Goal: Navigation & Orientation: Find specific page/section

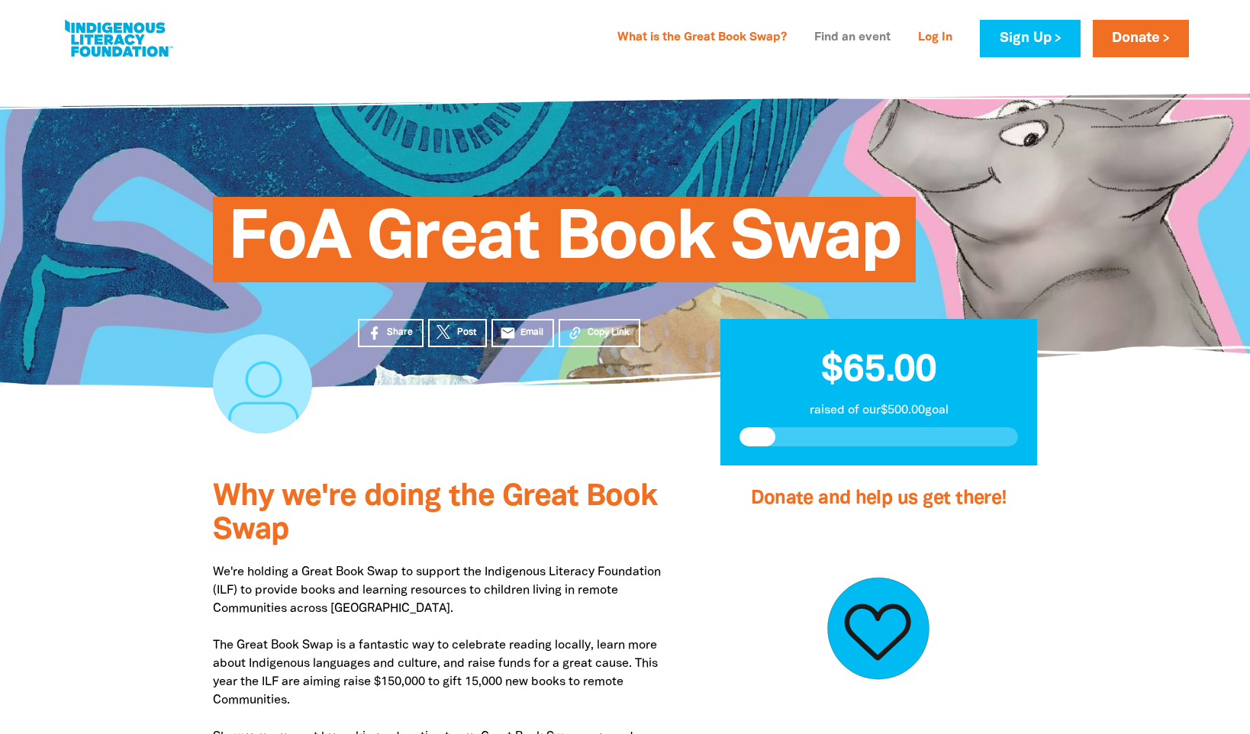
click at [835, 37] on link "Find an event" at bounding box center [852, 38] width 95 height 24
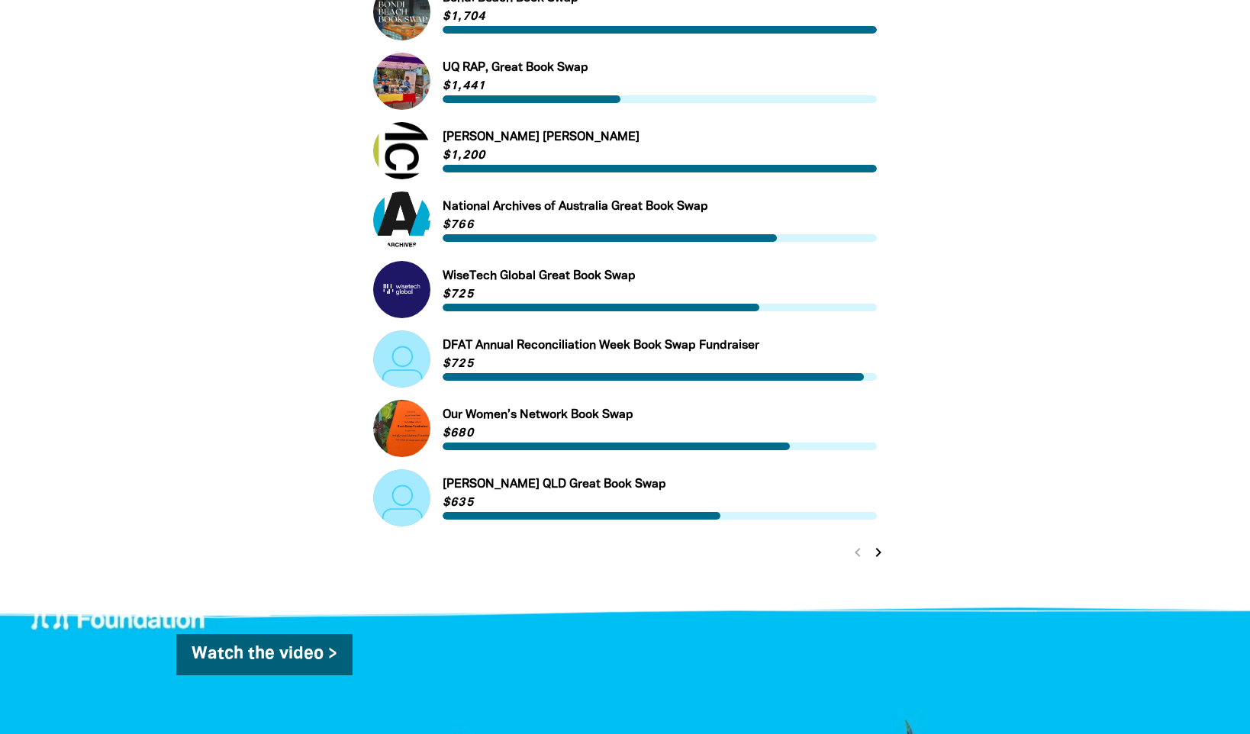
scroll to position [534, 0]
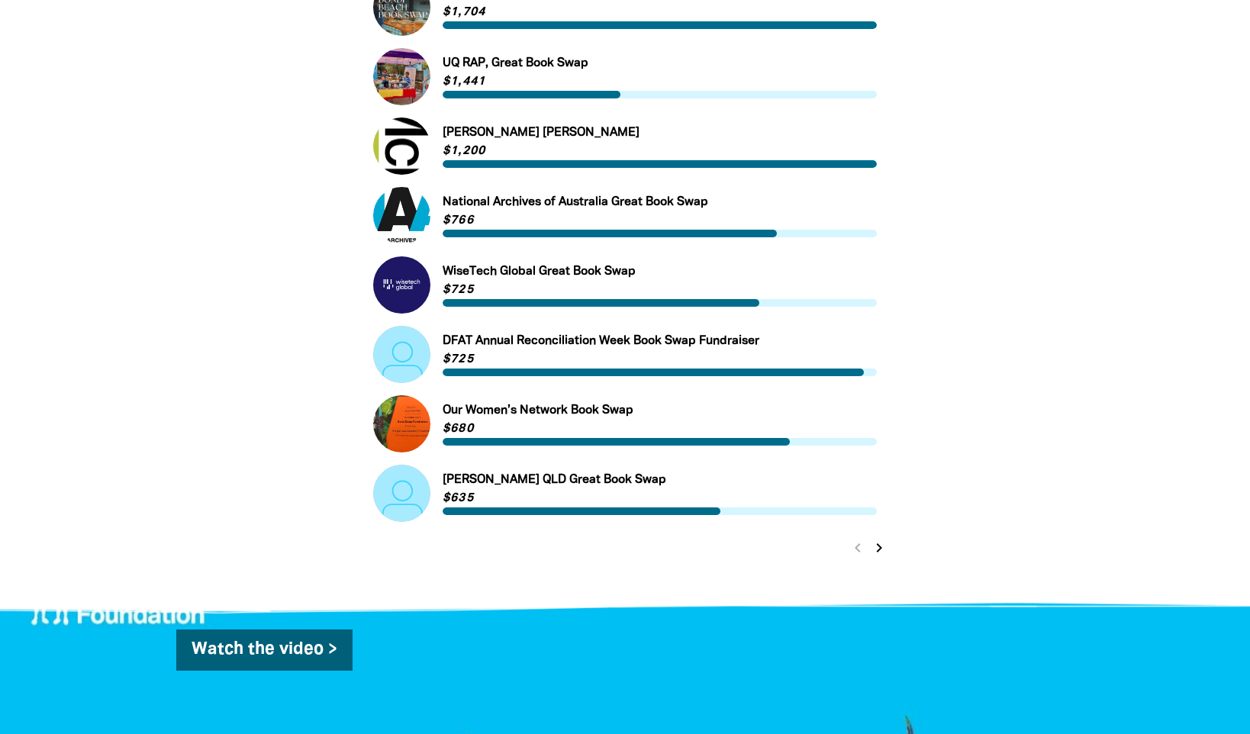
click at [878, 553] on icon "chevron_right" at bounding box center [879, 548] width 18 height 18
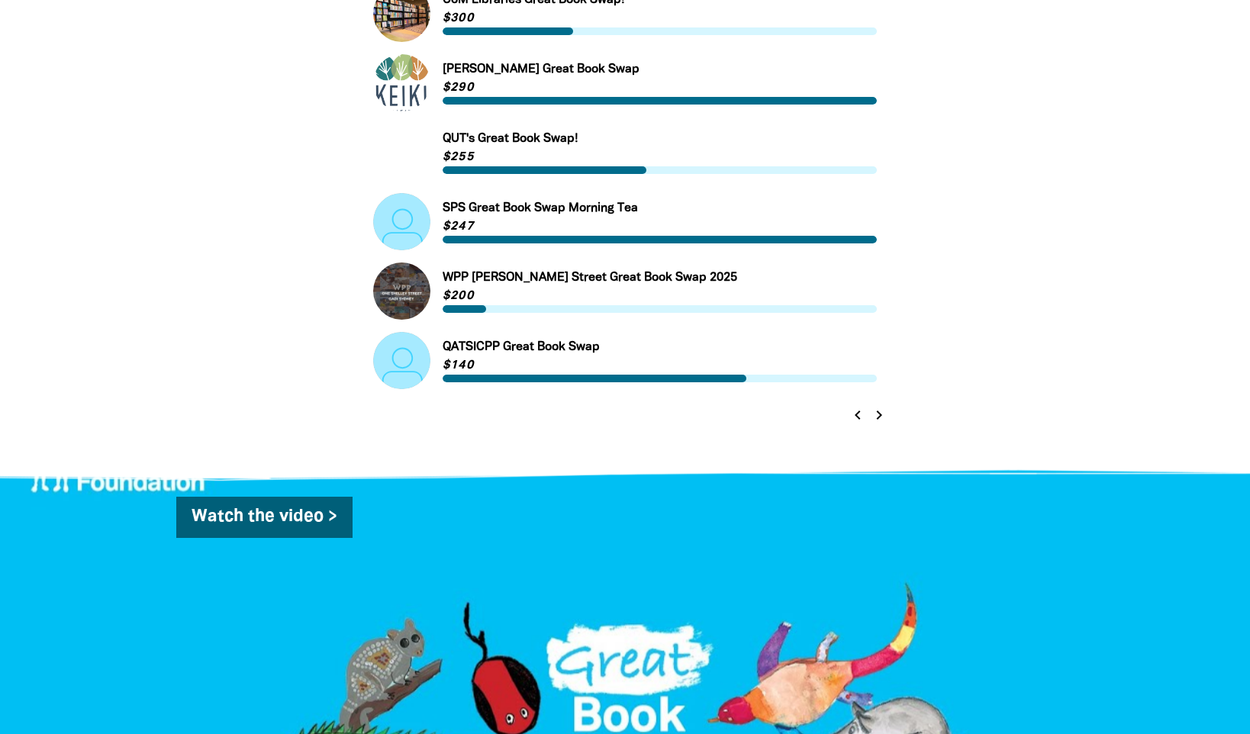
scroll to position [669, 0]
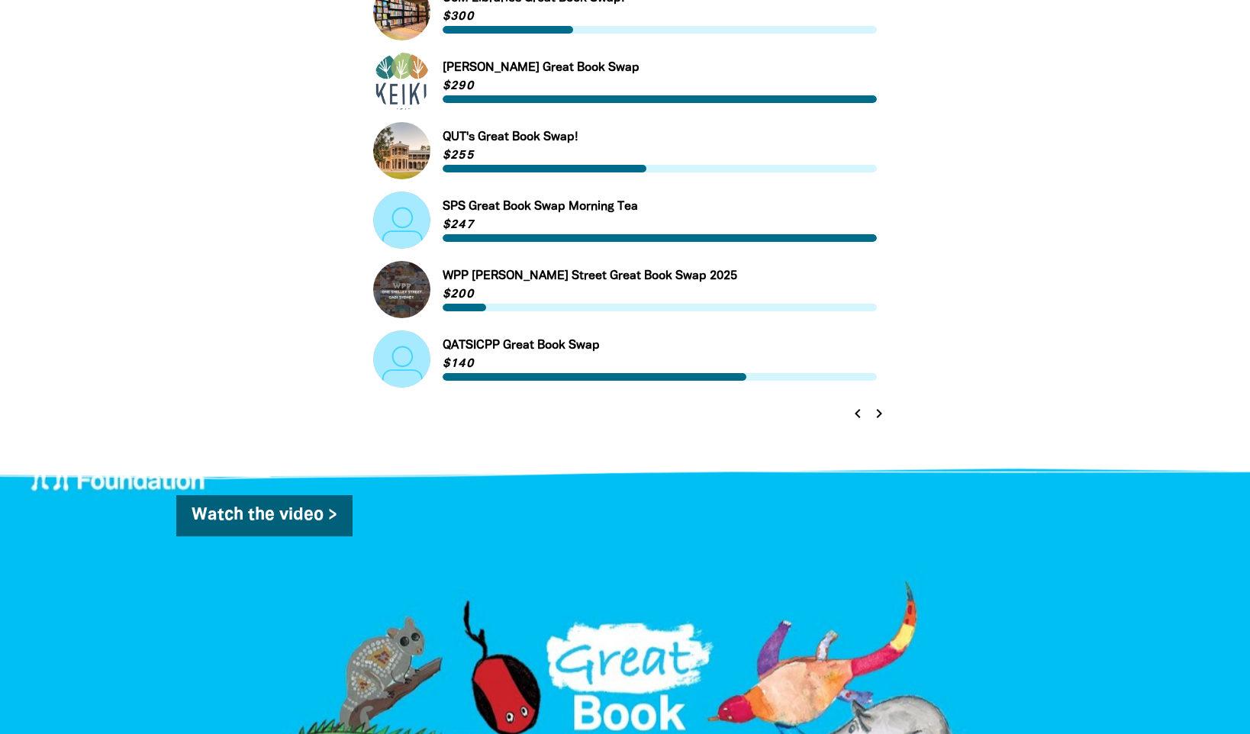
click at [879, 420] on icon "chevron_right" at bounding box center [879, 413] width 18 height 18
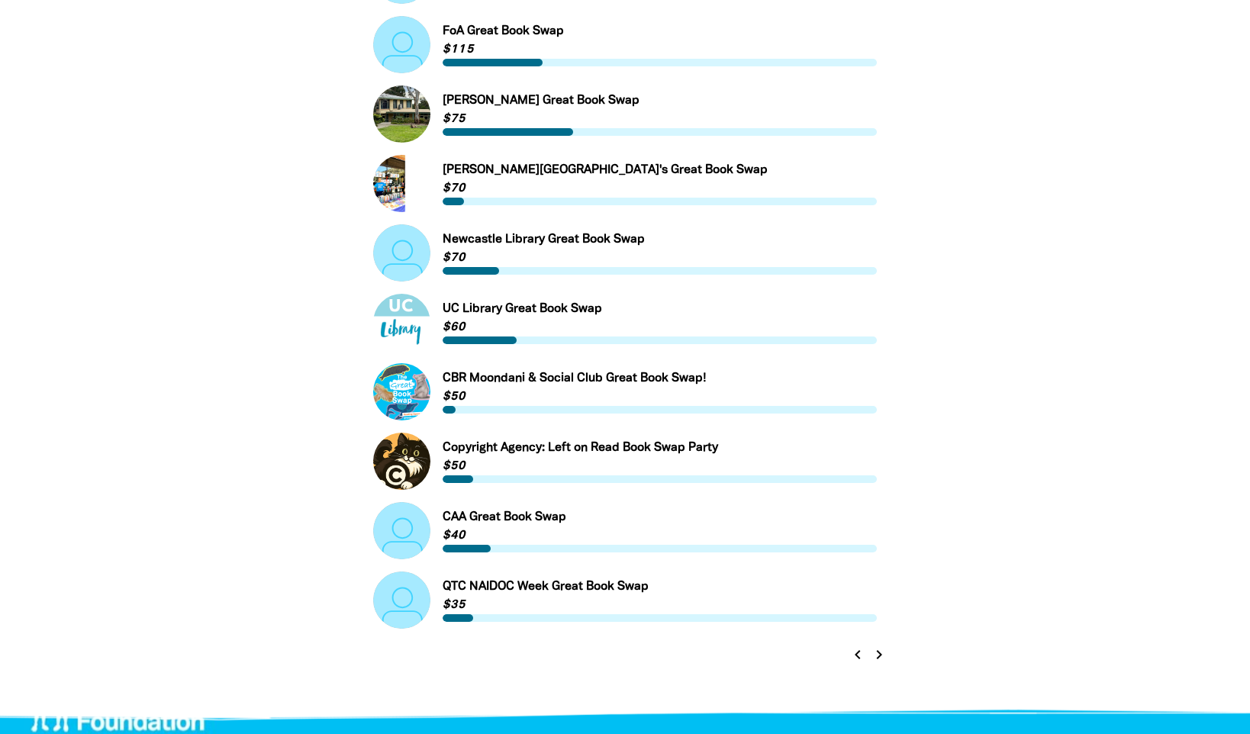
scroll to position [440, 0]
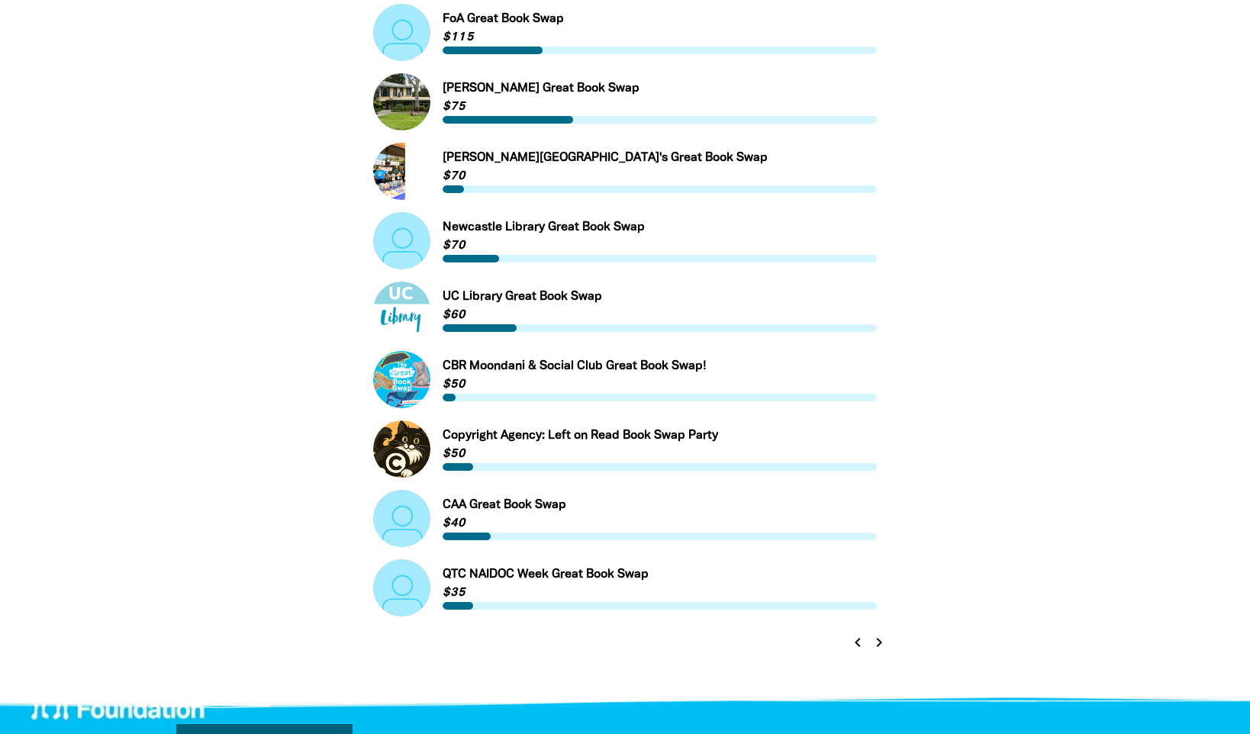
click at [881, 645] on icon "chevron_right" at bounding box center [879, 642] width 18 height 18
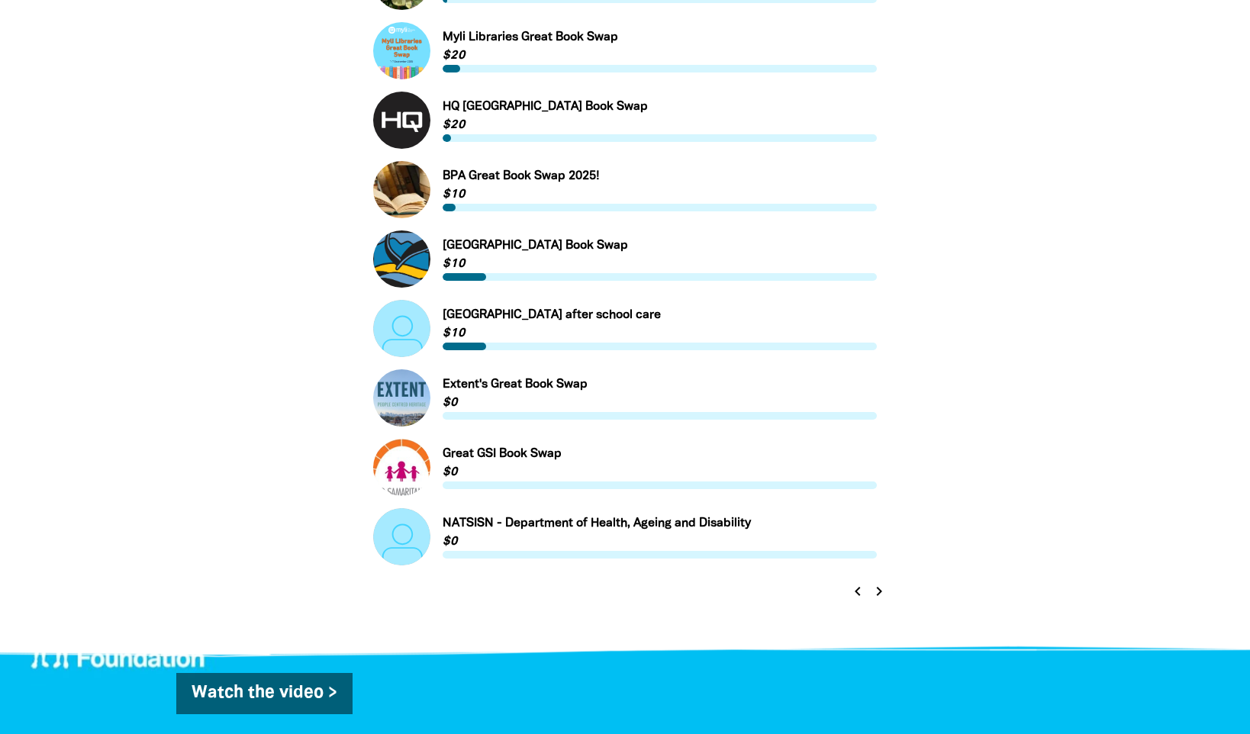
scroll to position [516, 0]
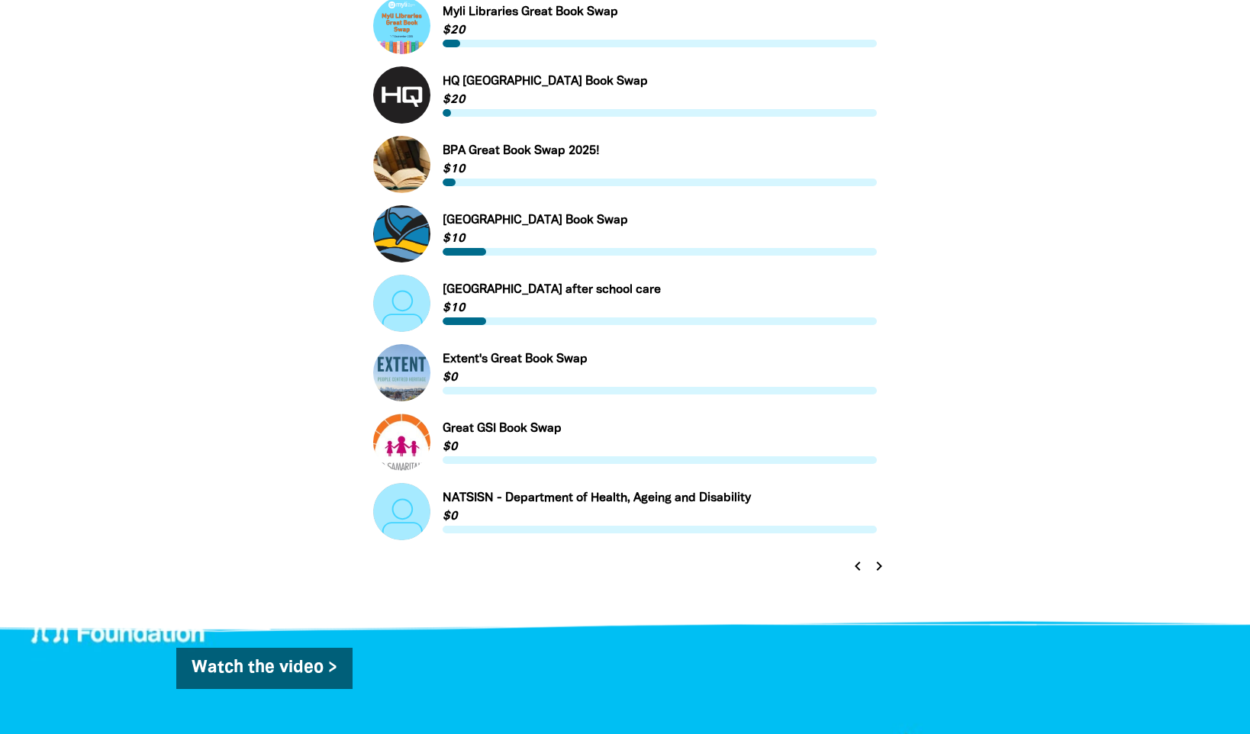
click at [883, 569] on icon "chevron_right" at bounding box center [879, 566] width 18 height 18
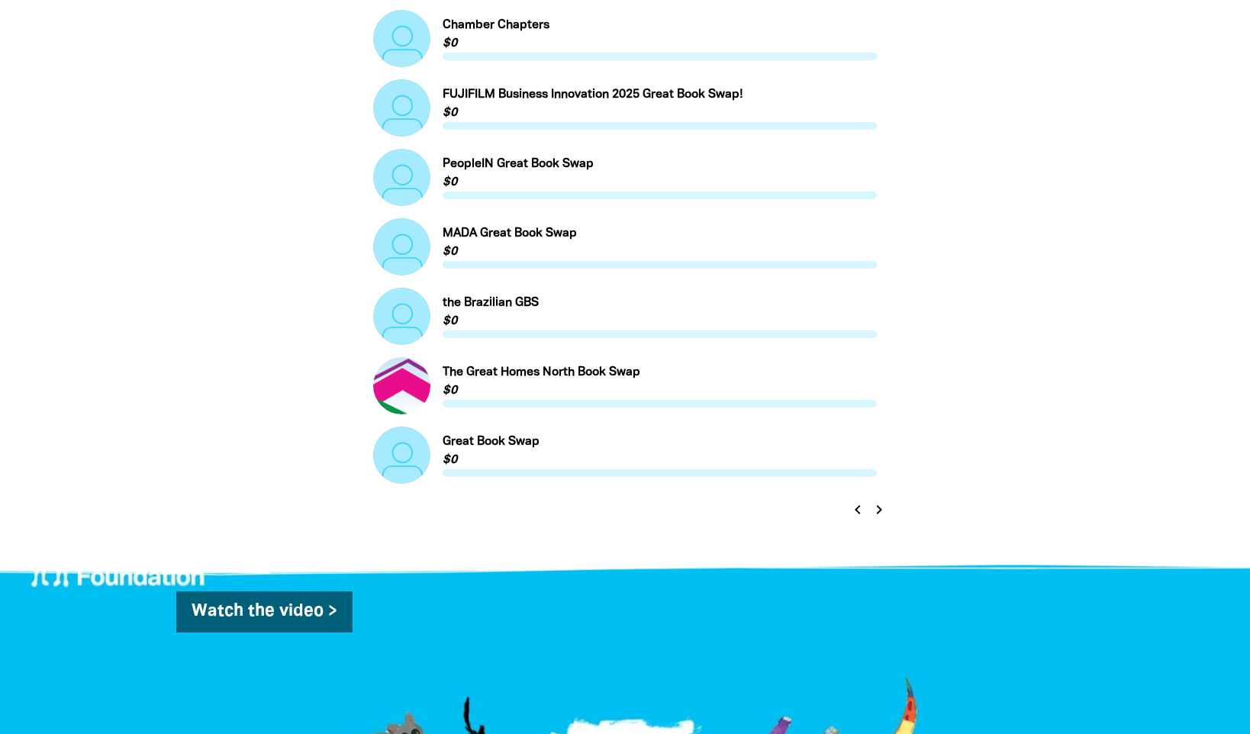
scroll to position [592, 0]
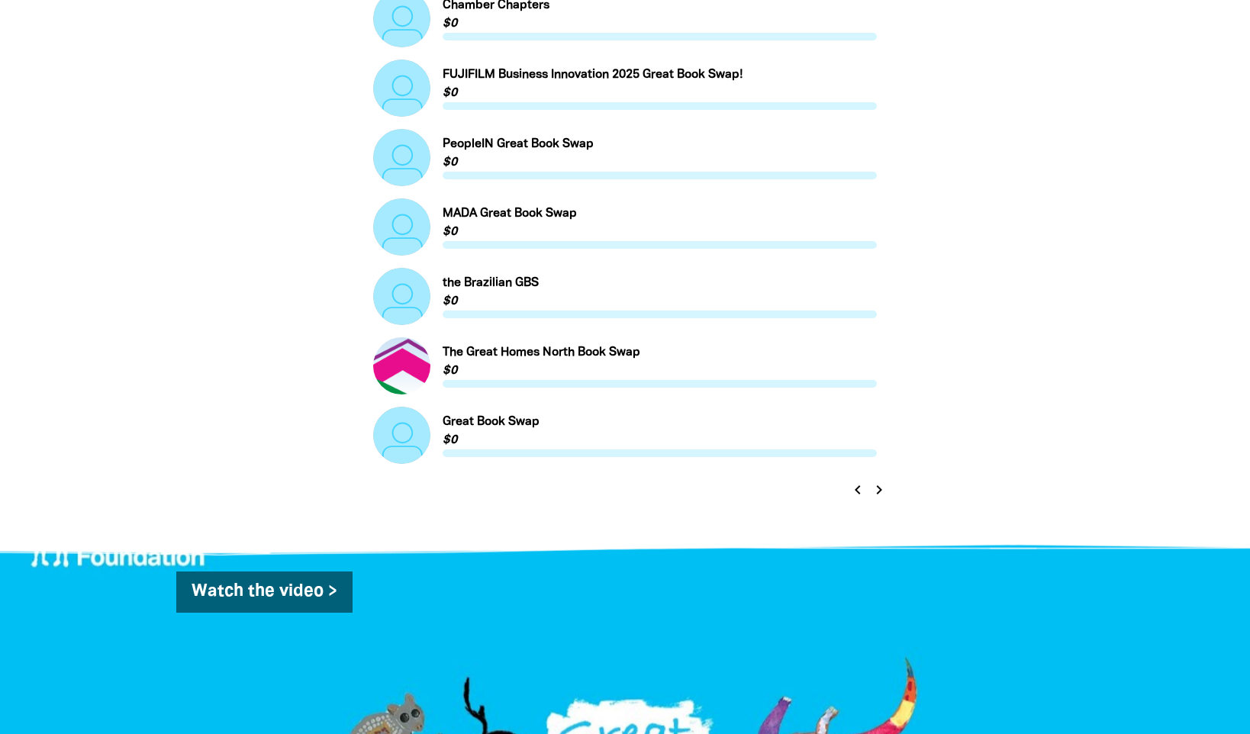
click at [881, 495] on icon "chevron_right" at bounding box center [879, 490] width 18 height 18
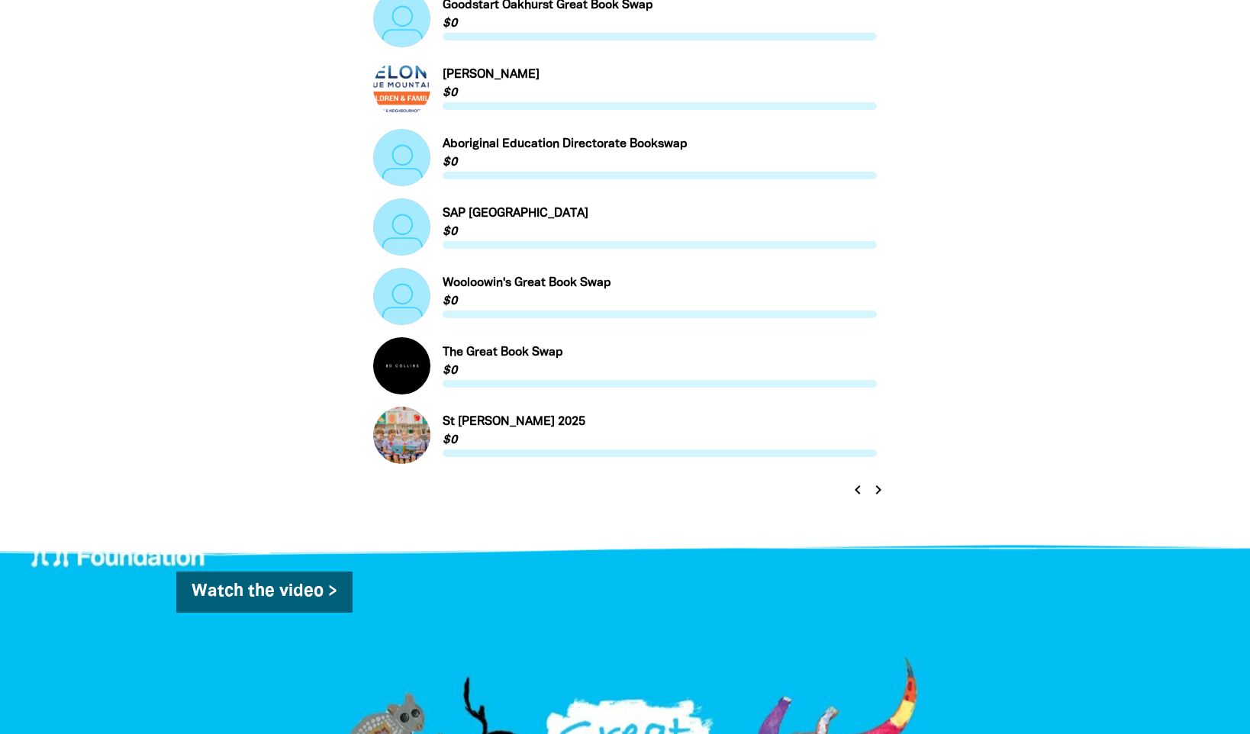
click at [477, 420] on link "Link to St [PERSON_NAME] 2025" at bounding box center [625, 435] width 504 height 57
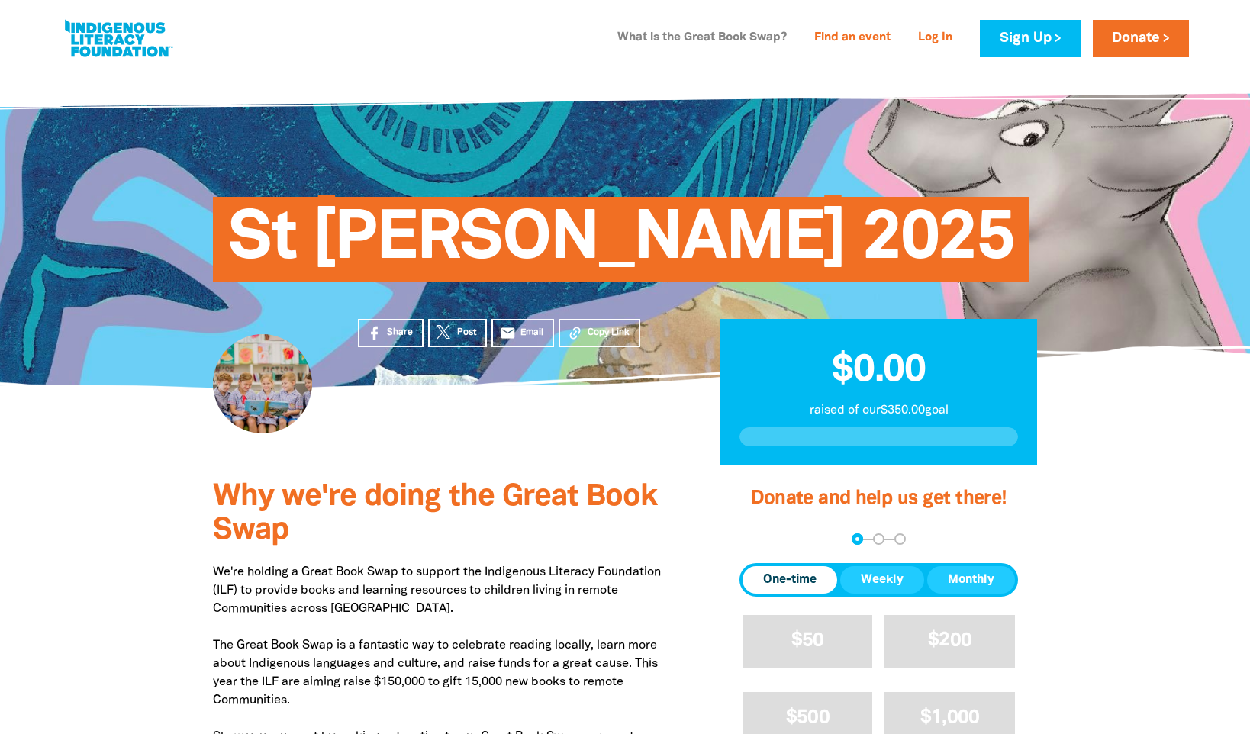
click at [747, 40] on link "What is the Great Book Swap?" at bounding box center [702, 38] width 188 height 24
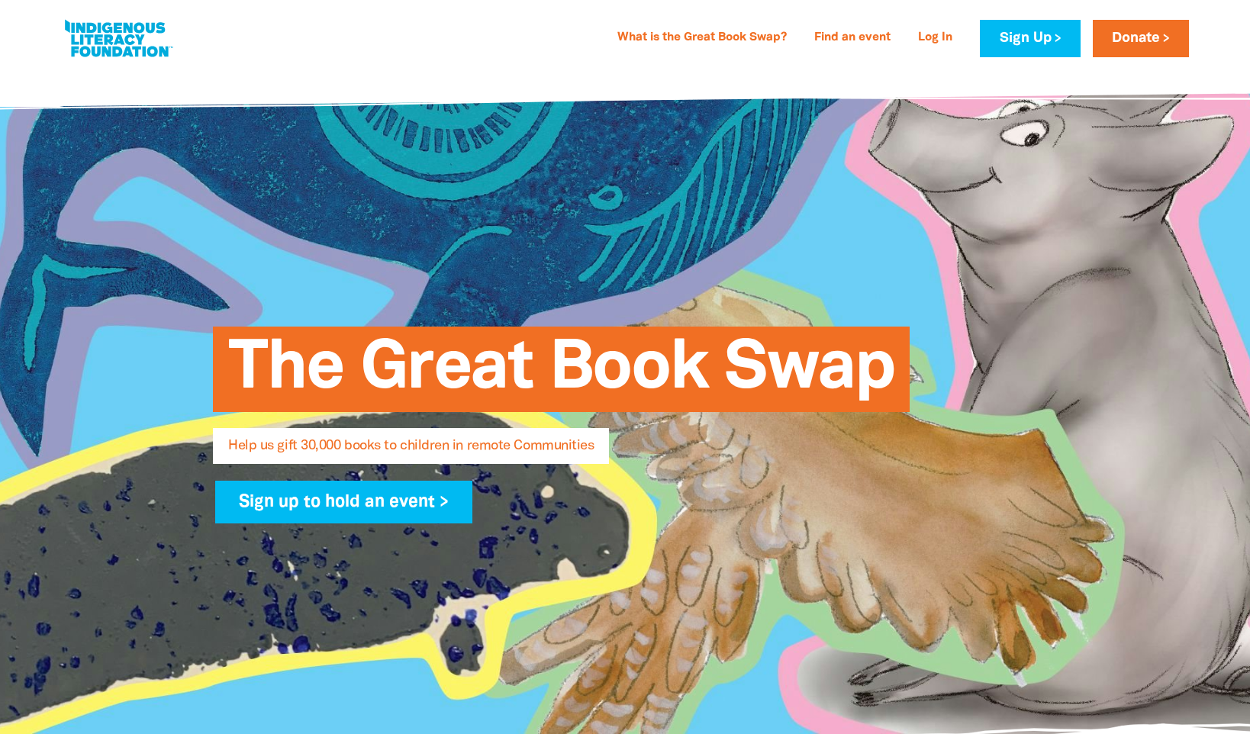
select select "AU"
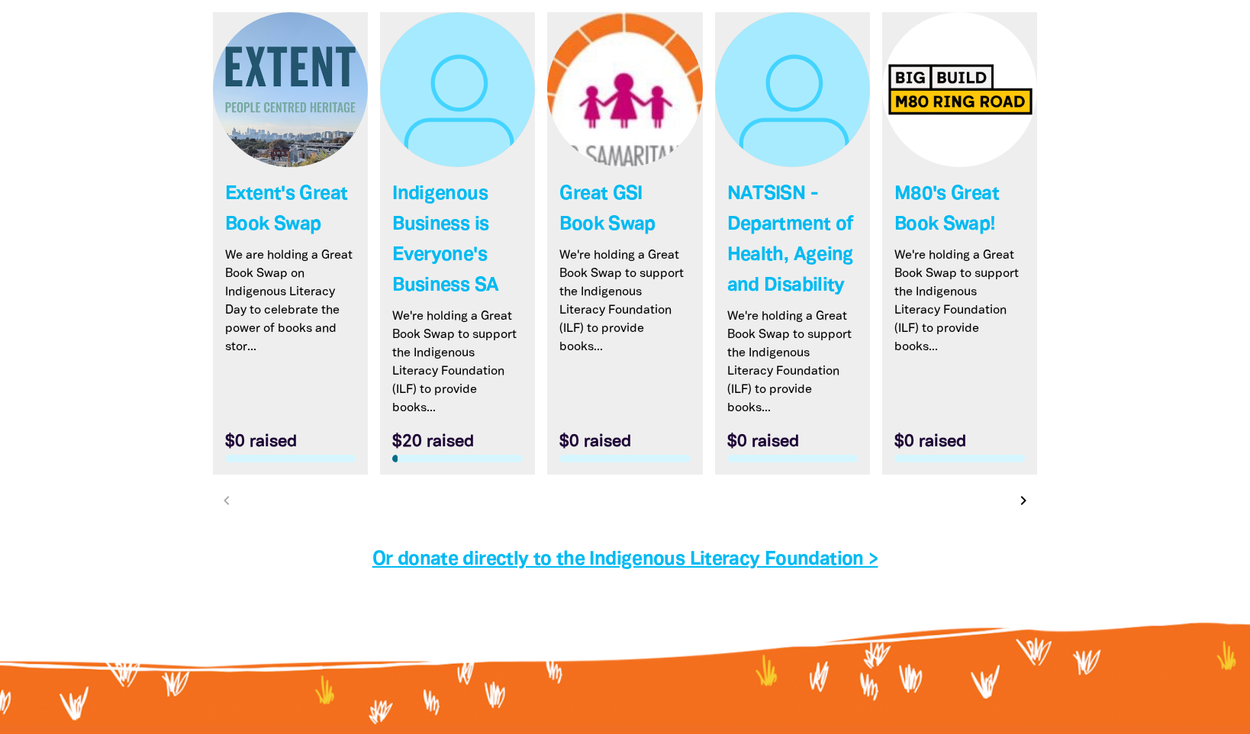
scroll to position [4551, 0]
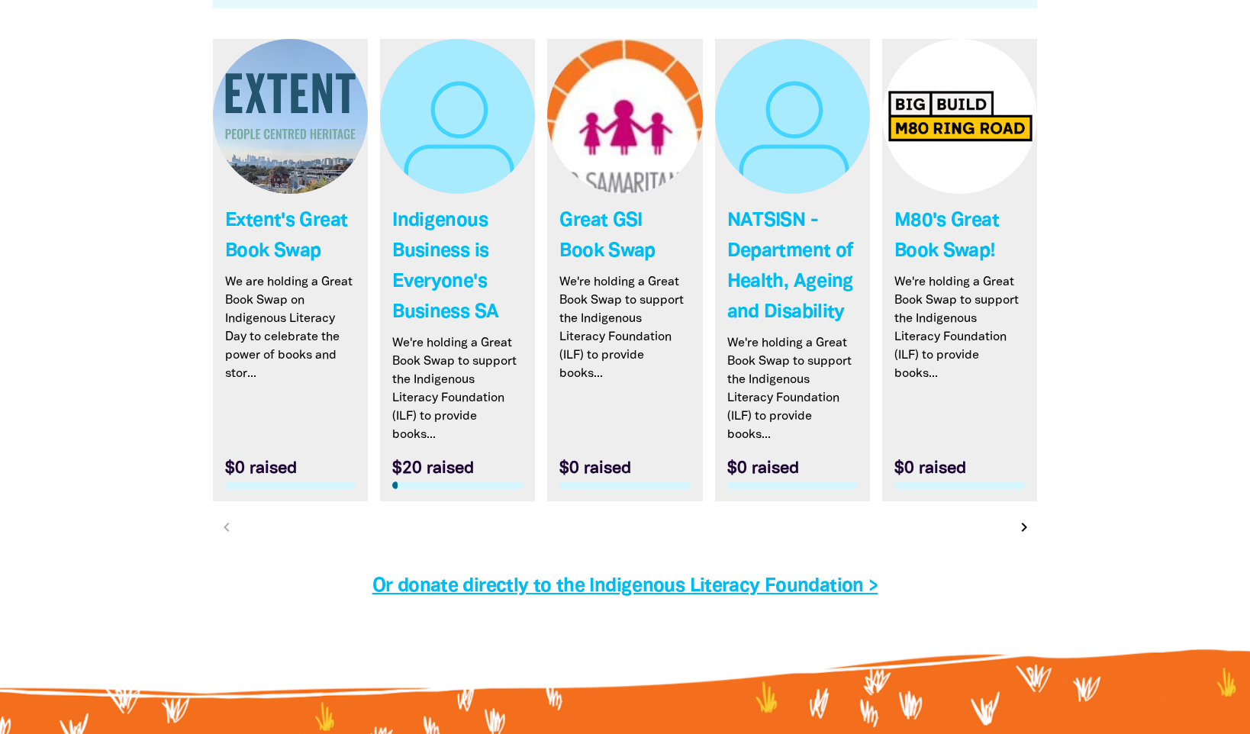
click at [1023, 527] on icon "chevron_right" at bounding box center [1024, 527] width 18 height 18
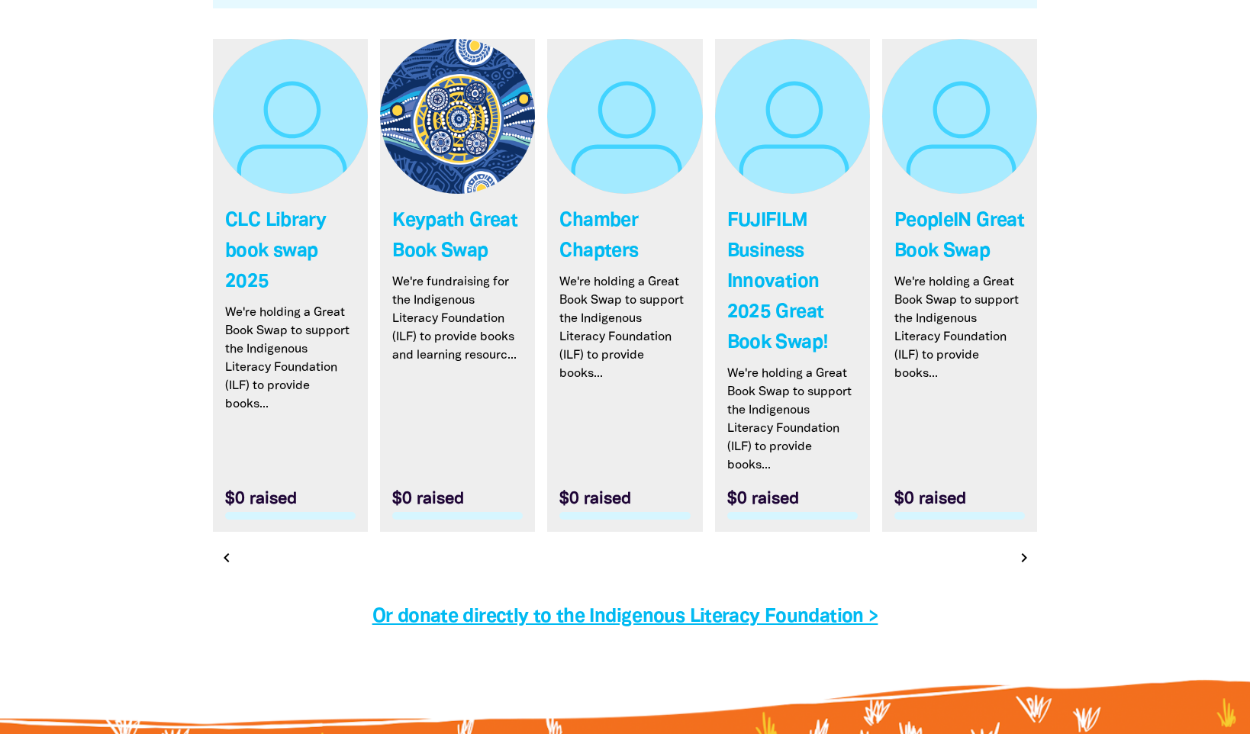
click at [1023, 557] on icon "chevron_right" at bounding box center [1024, 558] width 18 height 18
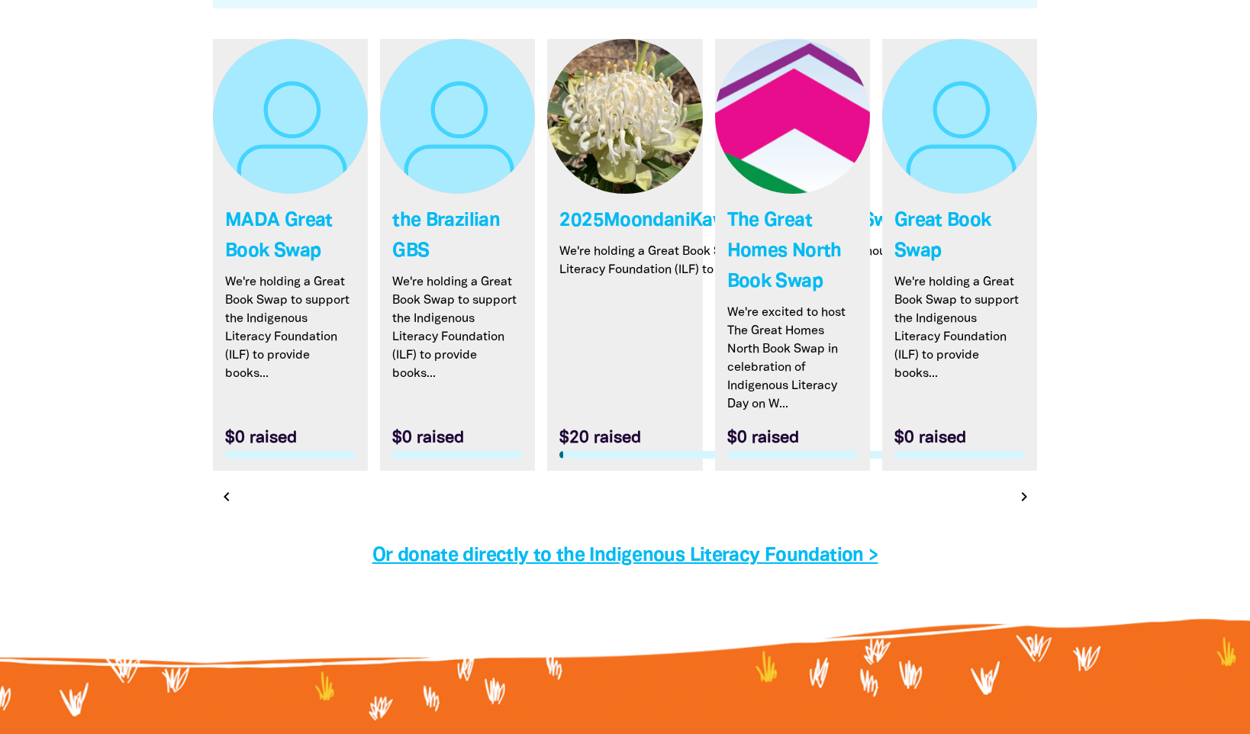
click at [1028, 503] on icon "chevron_right" at bounding box center [1024, 497] width 18 height 18
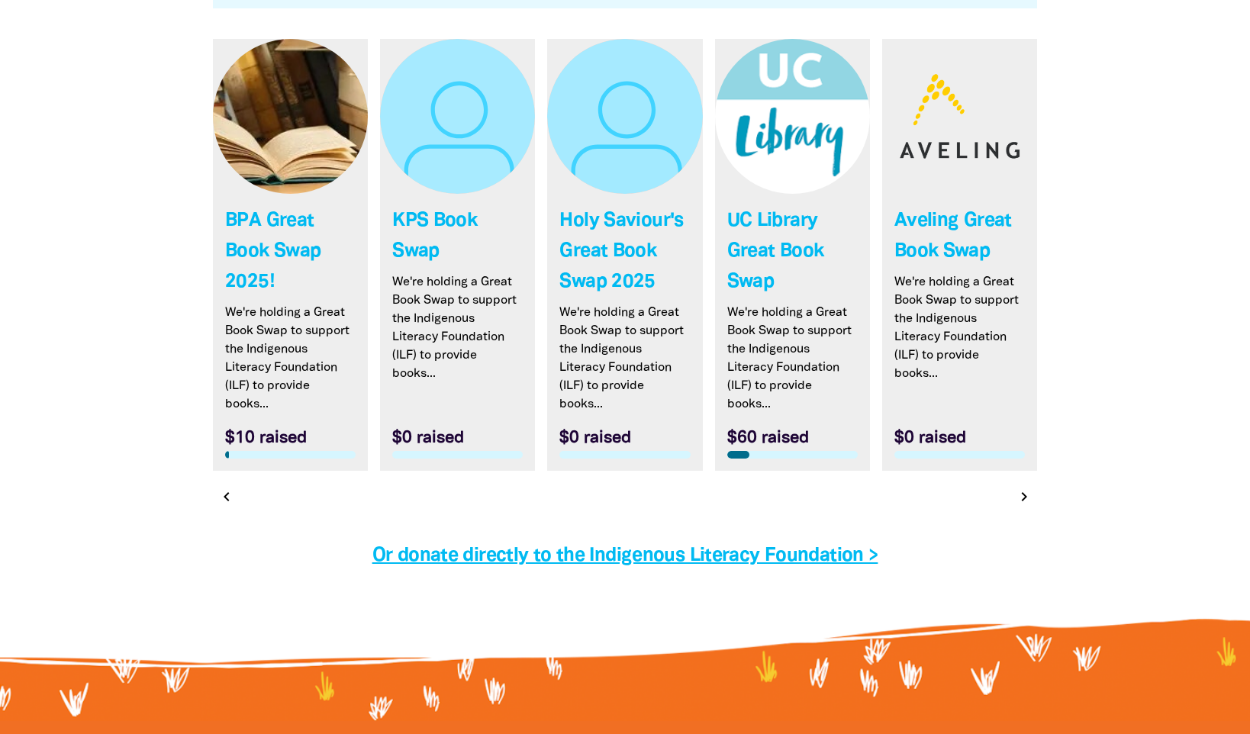
click at [1028, 503] on icon "chevron_right" at bounding box center [1024, 497] width 18 height 18
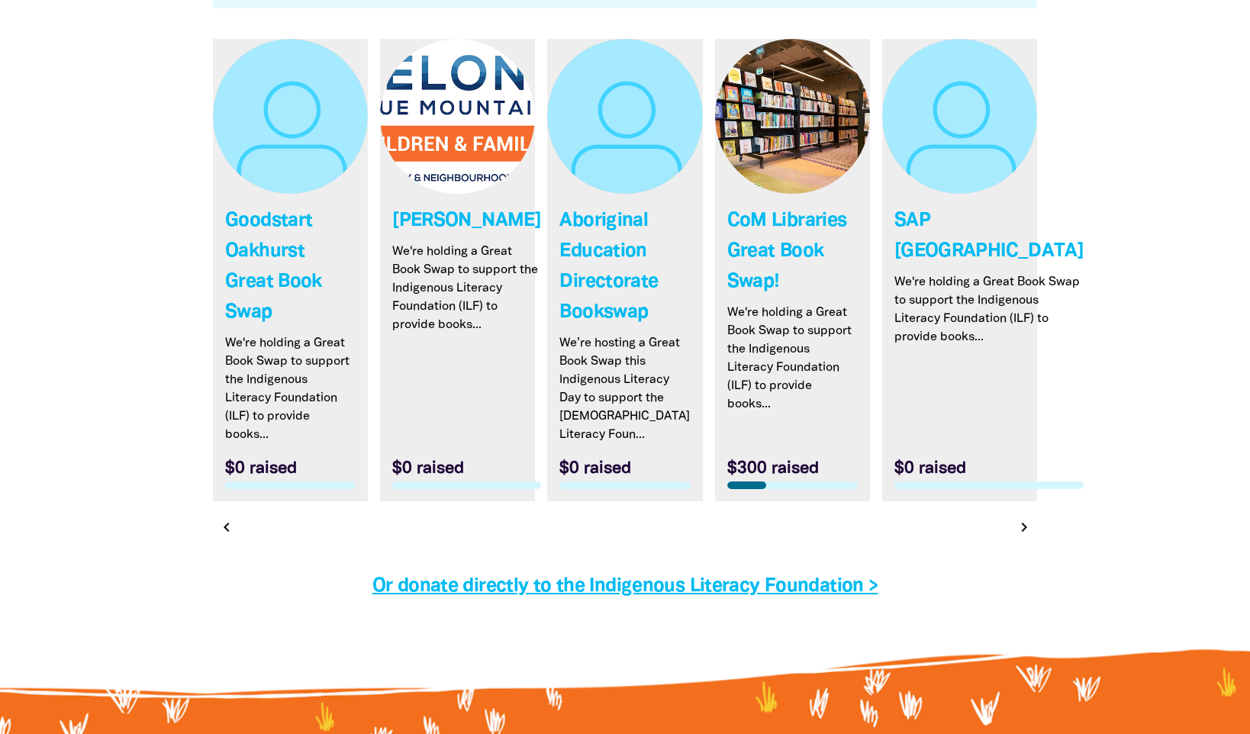
click at [1024, 525] on icon "chevron_right" at bounding box center [1024, 527] width 18 height 18
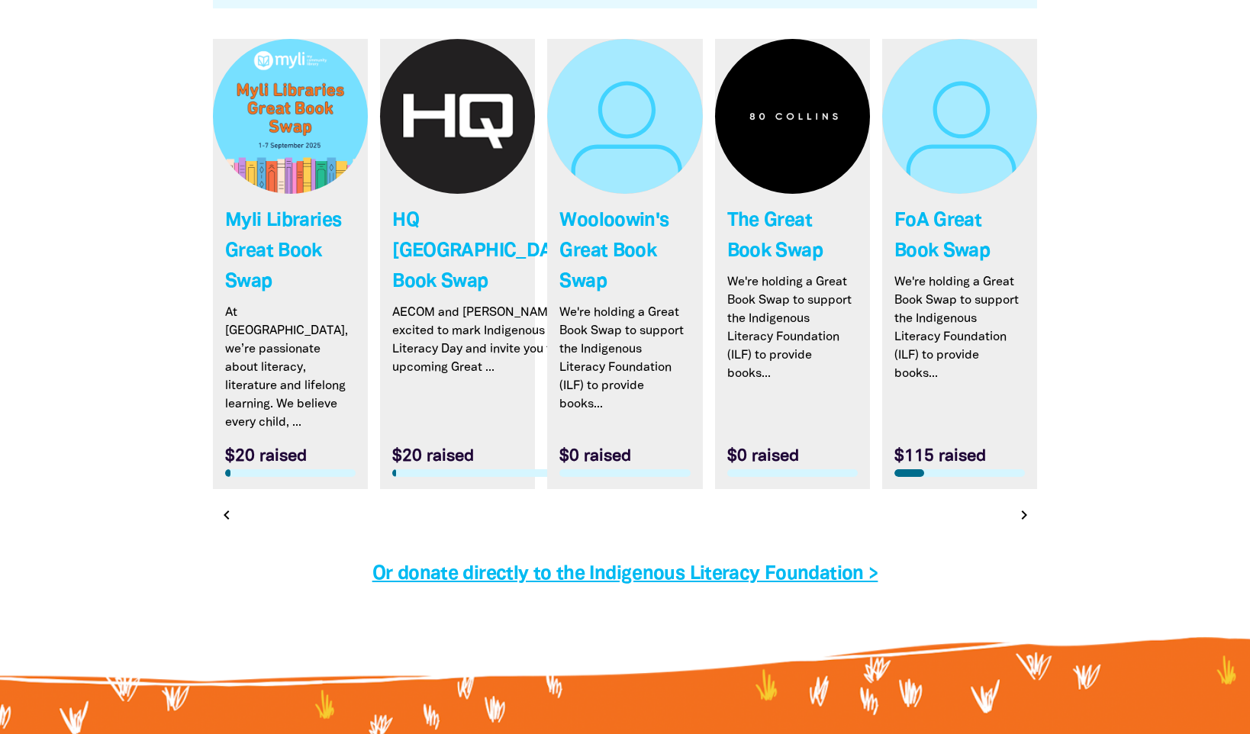
click at [1023, 506] on icon "chevron_right" at bounding box center [1024, 515] width 18 height 18
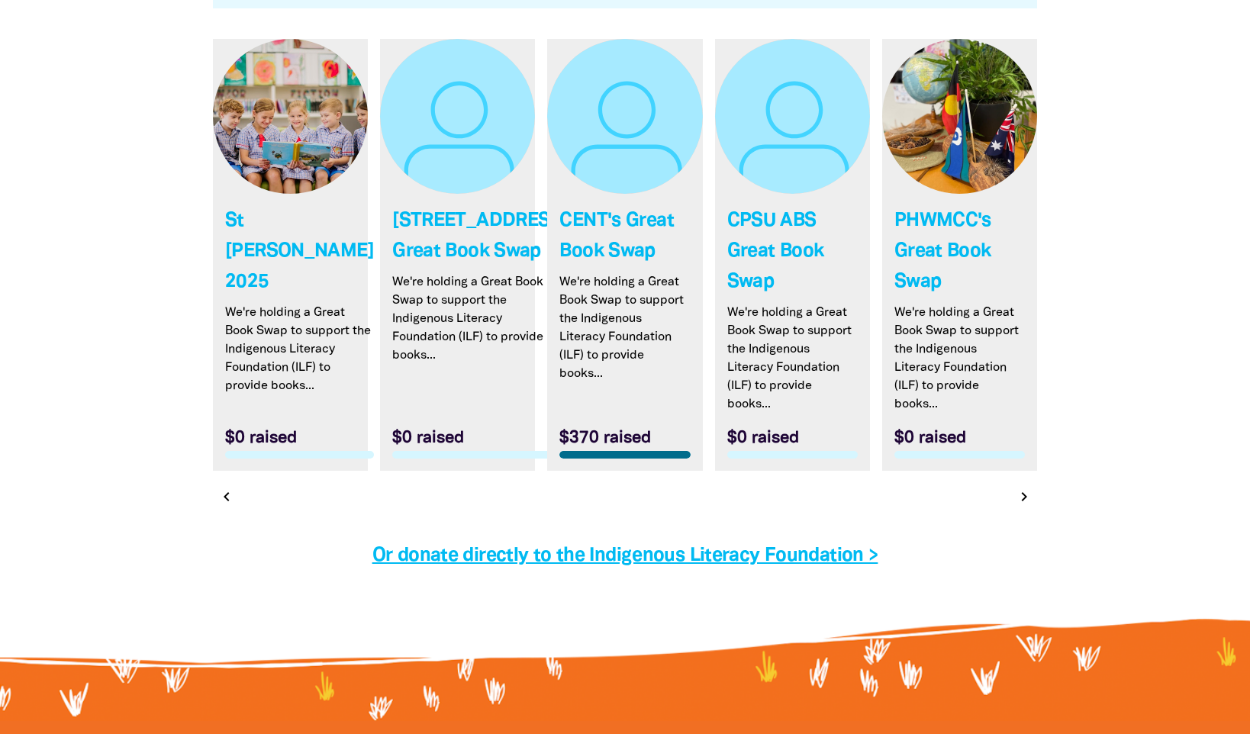
click at [1026, 502] on icon "chevron_right" at bounding box center [1024, 497] width 18 height 18
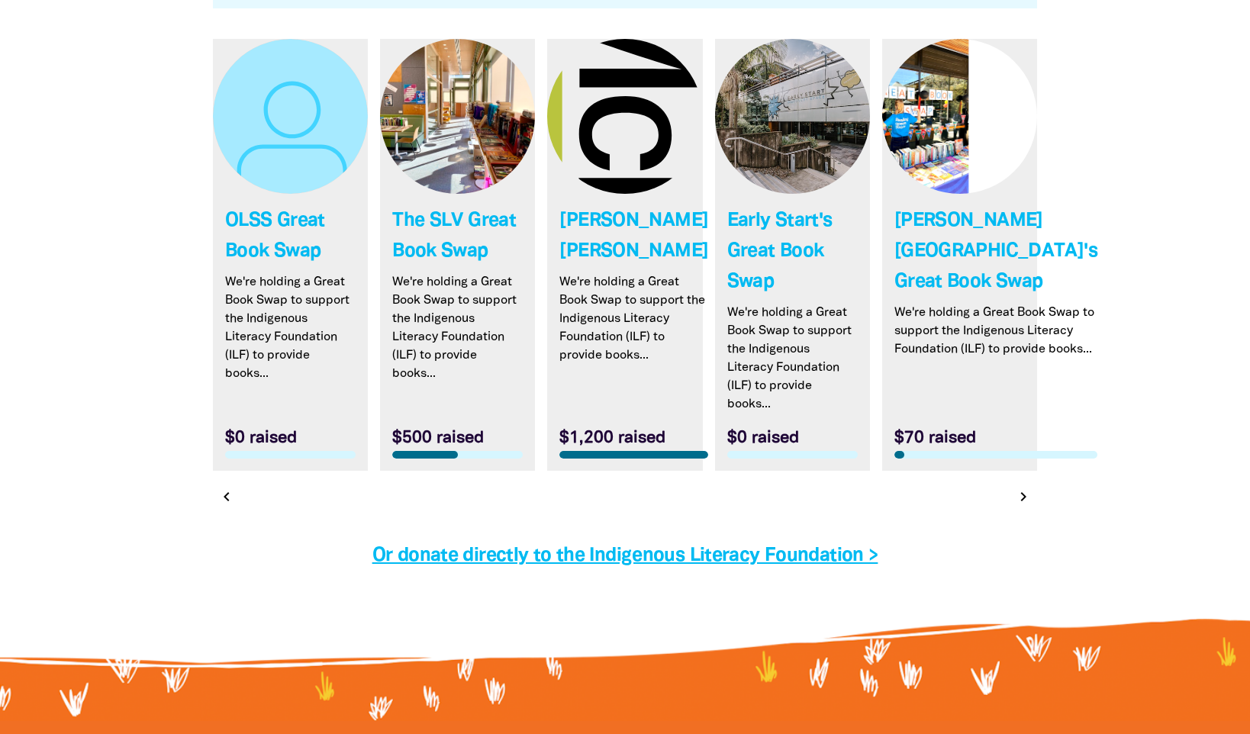
click at [1026, 471] on link "Link to [PERSON_NAME][GEOGRAPHIC_DATA]'s Great Book Swap" at bounding box center [959, 255] width 155 height 432
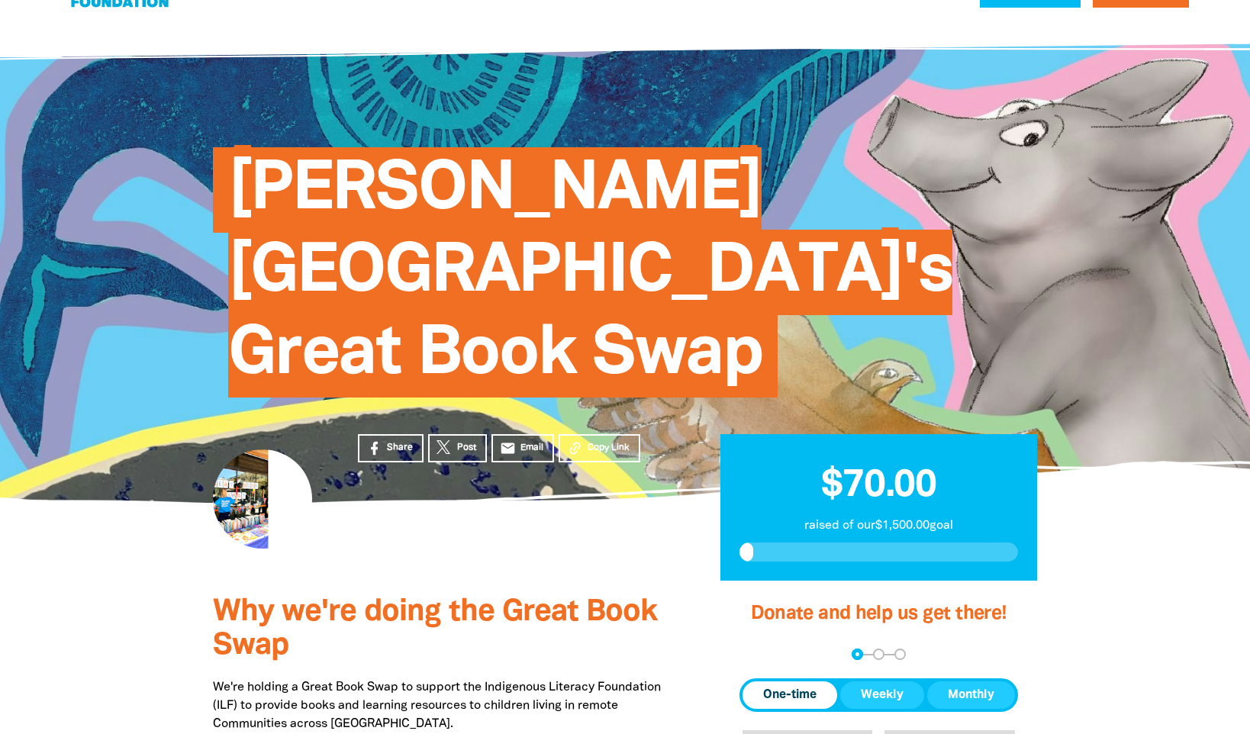
scroll to position [76, 0]
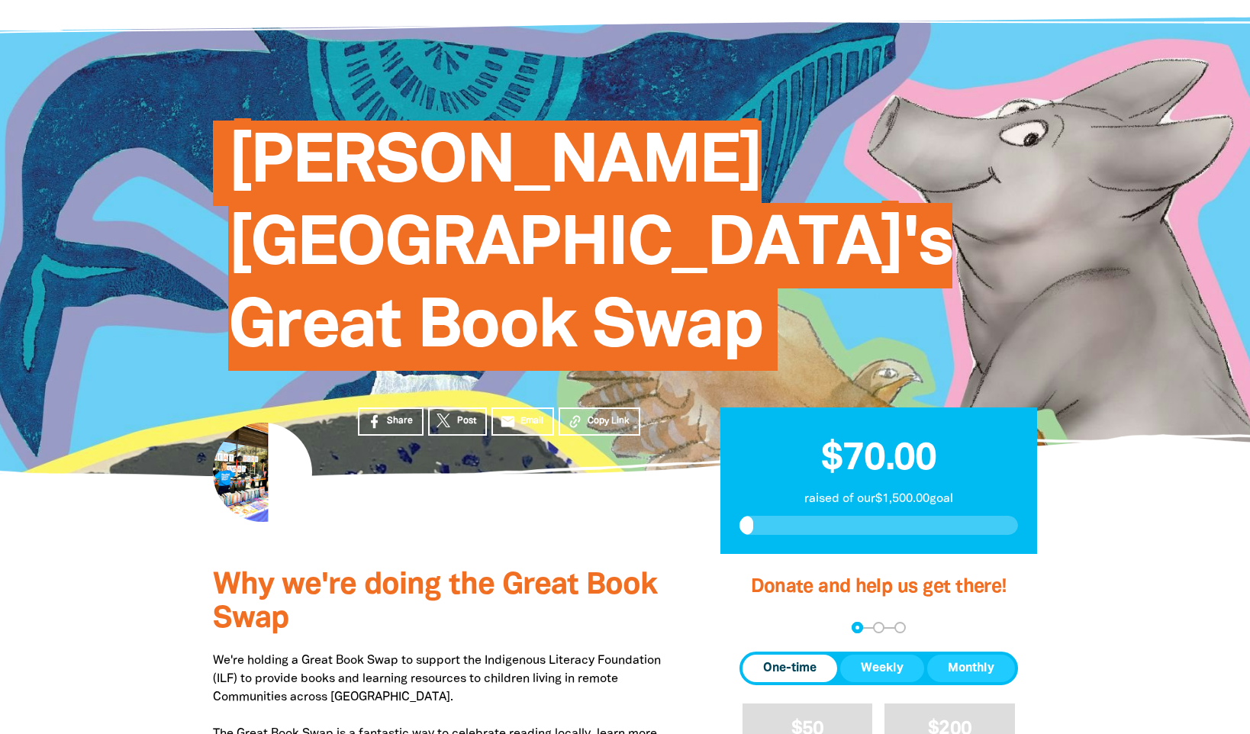
select select "AU"
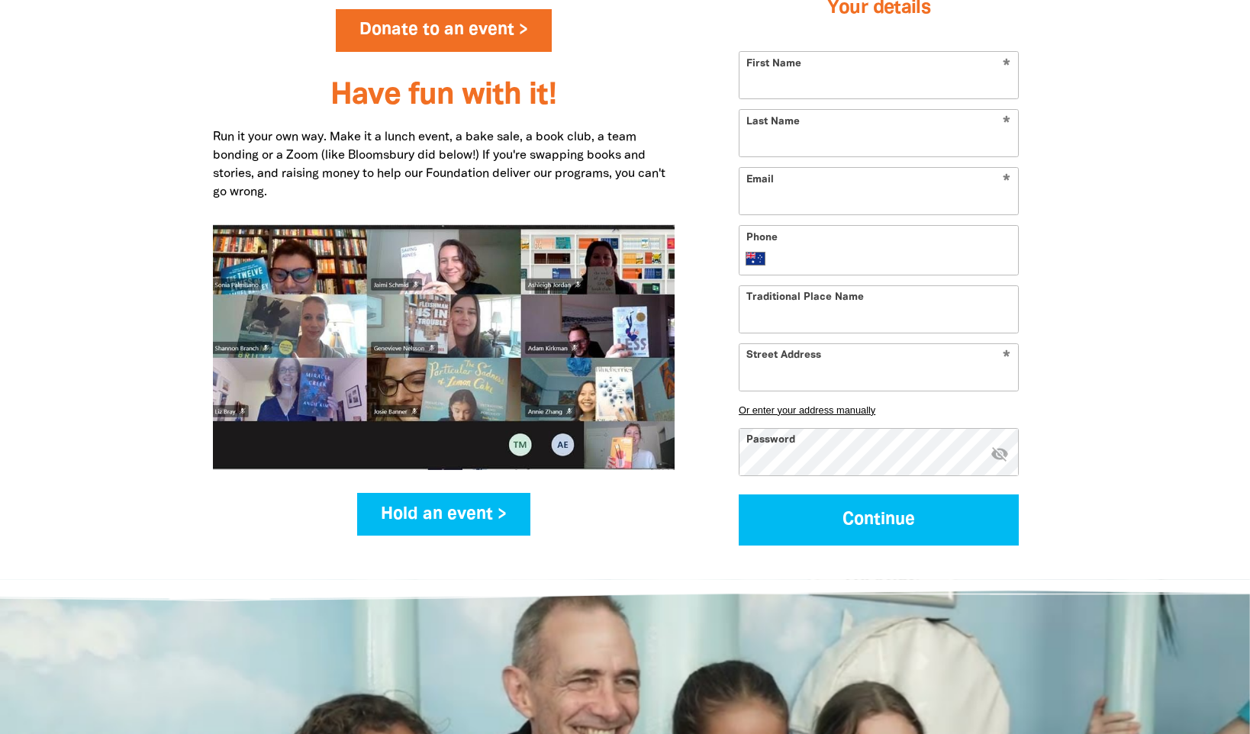
scroll to position [1880, 0]
